Goal: Information Seeking & Learning: Check status

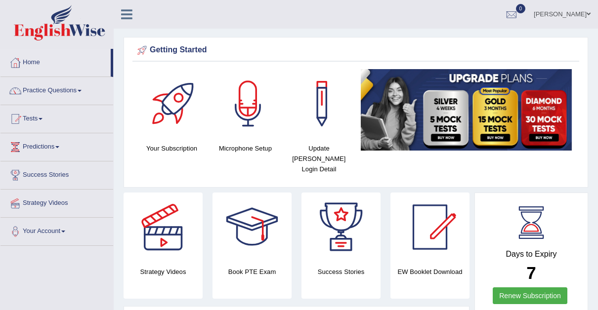
click at [42, 118] on span at bounding box center [41, 119] width 4 height 2
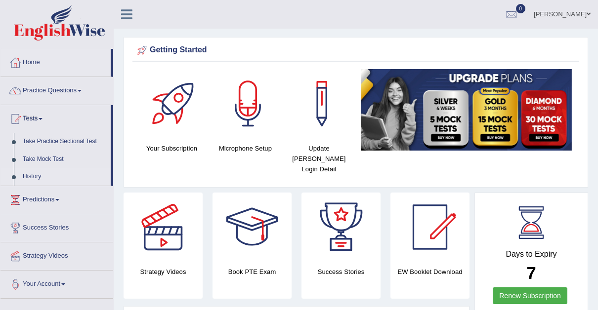
click at [34, 171] on link "History" at bounding box center [64, 177] width 92 height 18
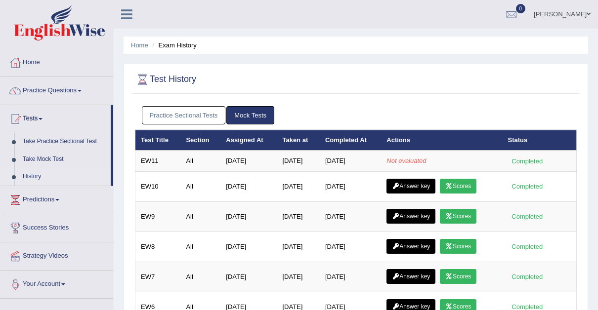
click at [201, 115] on link "Practice Sectional Tests" at bounding box center [184, 115] width 84 height 18
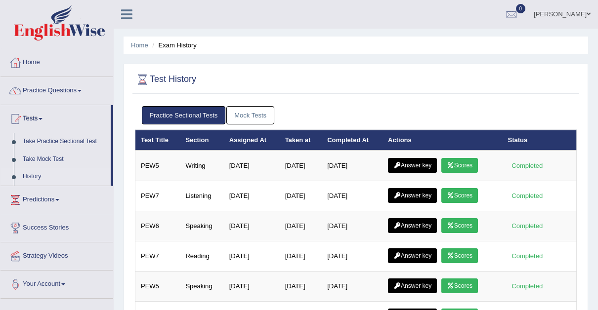
click at [249, 114] on link "Mock Tests" at bounding box center [250, 115] width 48 height 18
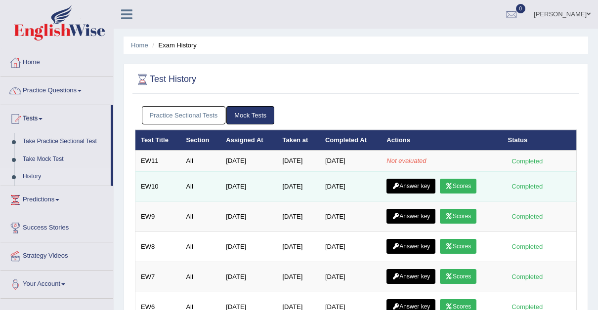
click at [459, 185] on link "Scores" at bounding box center [458, 186] width 37 height 15
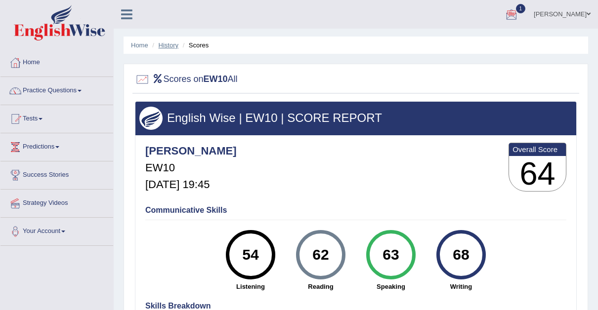
click at [166, 47] on link "History" at bounding box center [169, 44] width 20 height 7
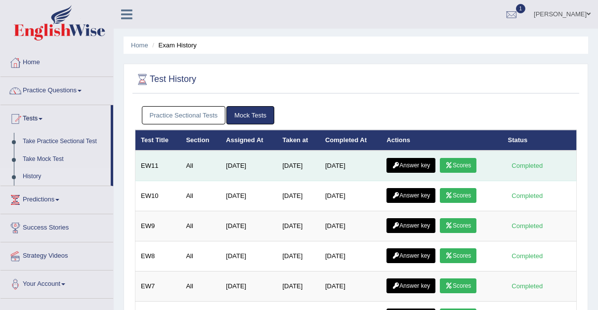
click at [464, 163] on link "Scores" at bounding box center [458, 165] width 37 height 15
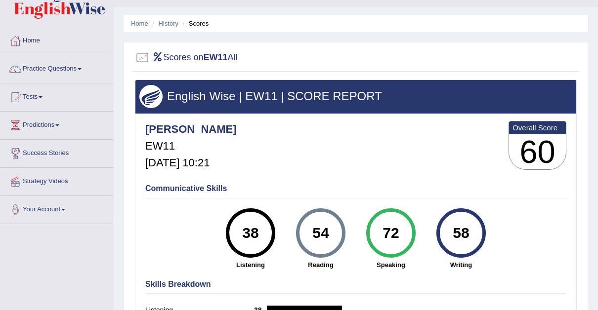
scroll to position [21, 0]
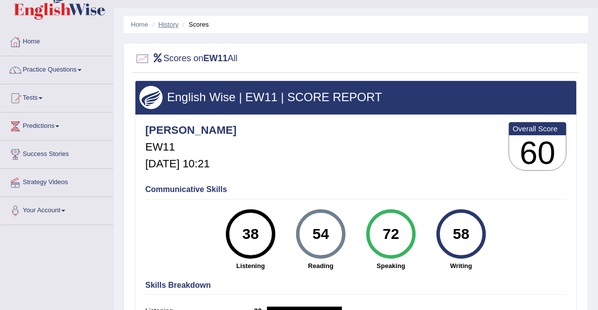
click at [166, 25] on link "History" at bounding box center [169, 24] width 20 height 7
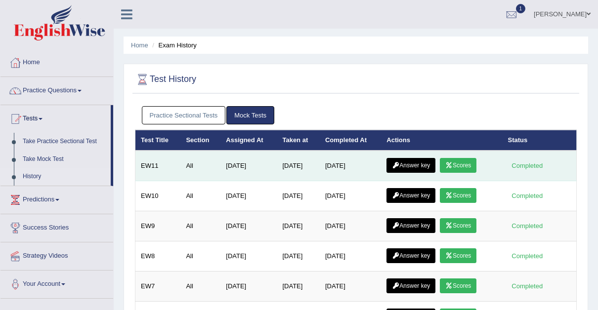
click at [414, 163] on link "Answer key" at bounding box center [410, 165] width 49 height 15
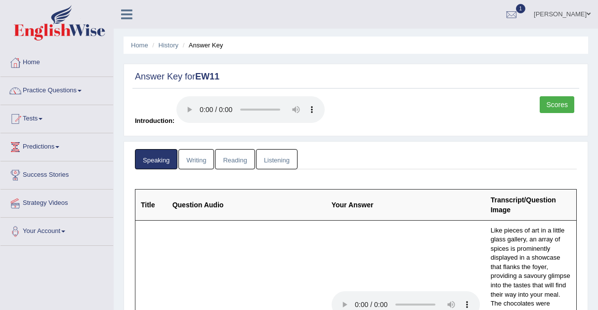
click at [198, 160] on link "Writing" at bounding box center [196, 159] width 36 height 20
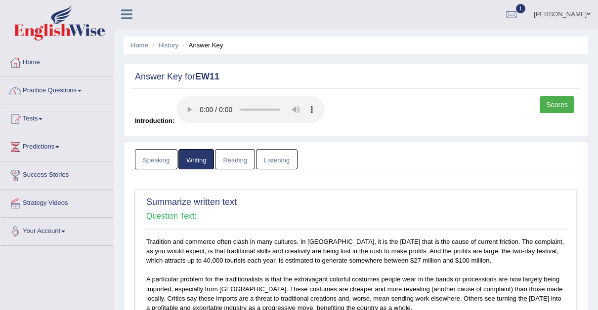
click at [232, 154] on link "Reading" at bounding box center [235, 159] width 40 height 20
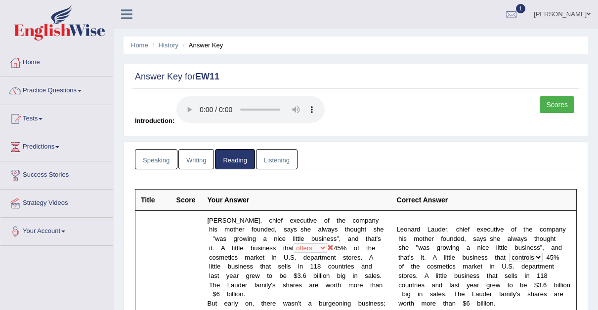
click at [279, 155] on link "Listening" at bounding box center [276, 159] width 41 height 20
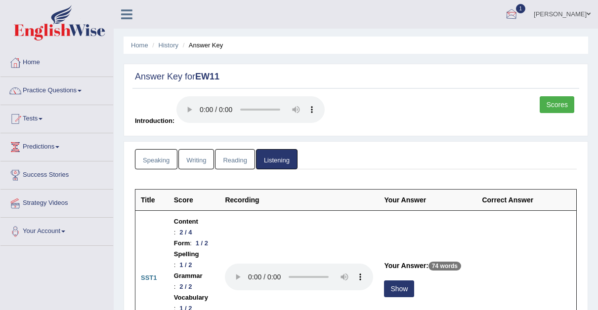
click at [504, 7] on div at bounding box center [511, 14] width 15 height 15
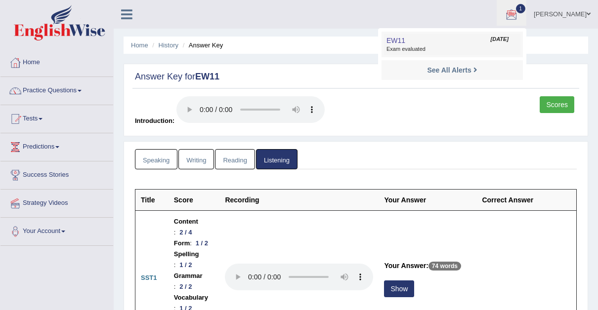
click at [419, 39] on link "EW11 Sep 27, 2025 Exam evaluated" at bounding box center [452, 44] width 136 height 21
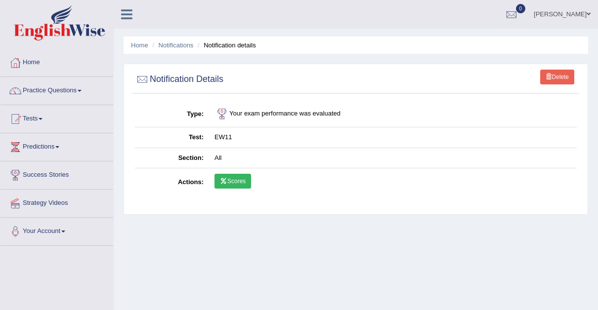
click at [231, 178] on link "Scores" at bounding box center [232, 181] width 37 height 15
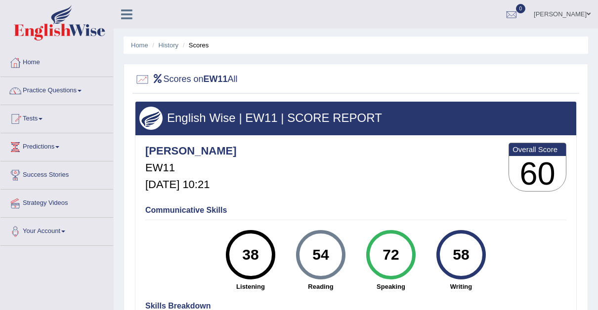
click at [588, 14] on span at bounding box center [588, 14] width 4 height 6
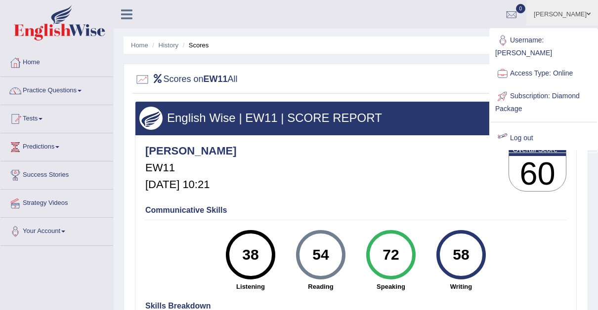
click at [520, 127] on link "Log out" at bounding box center [543, 138] width 107 height 23
